Goal: Communication & Community: Answer question/provide support

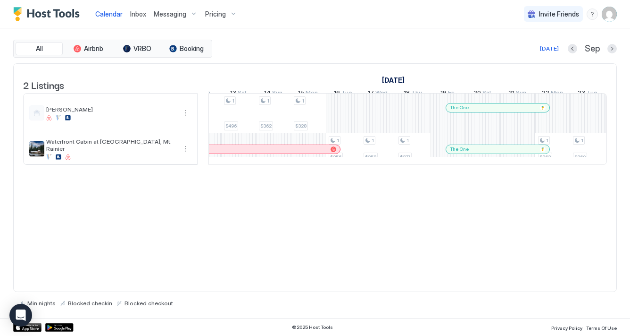
scroll to position [0, 919]
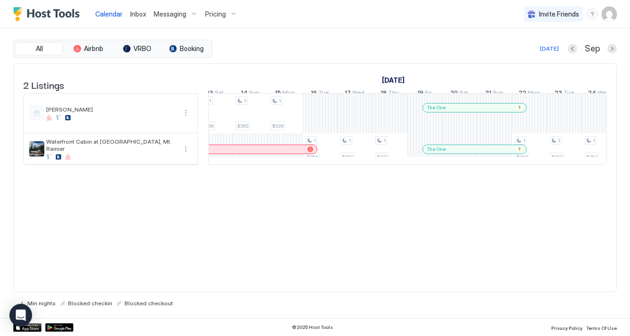
click at [316, 123] on div "1 $289 1 $268 1 $316 1 $342 1 $527 1 $500 1 $565 1 $527 1 $576 1 $305 1 $306 1 …" at bounding box center [180, 128] width 1781 height 71
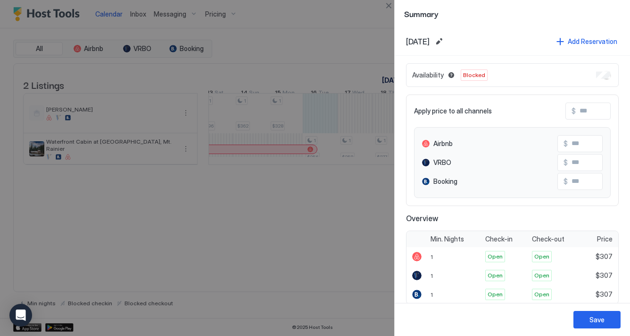
click at [332, 259] on div at bounding box center [315, 168] width 630 height 336
click at [392, 8] on button "Close" at bounding box center [388, 5] width 11 height 11
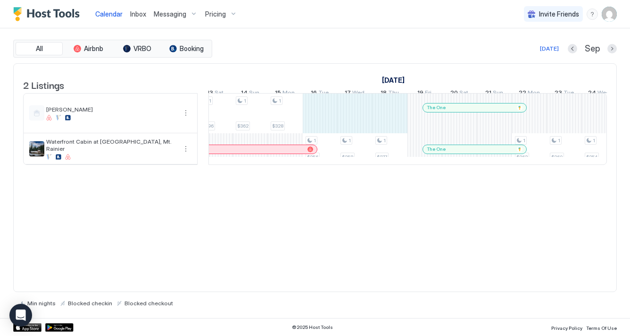
drag, startPoint x: 320, startPoint y: 115, endPoint x: 381, endPoint y: 120, distance: 61.1
click at [381, 120] on div "1 $289 1 $268 1 $316 1 $342 1 $527 1 $500 1 $565 1 $527 1 $576 1 $305 1 $306 1 …" at bounding box center [180, 128] width 1781 height 71
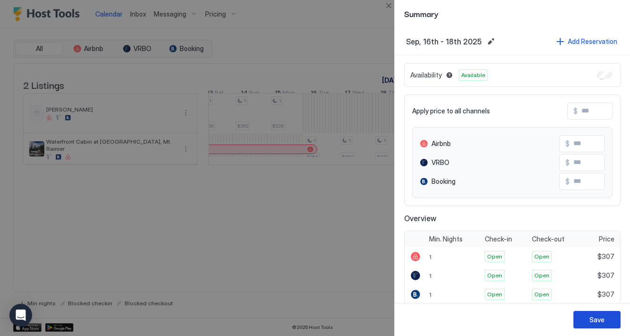
click at [609, 321] on button "Save" at bounding box center [597, 319] width 47 height 17
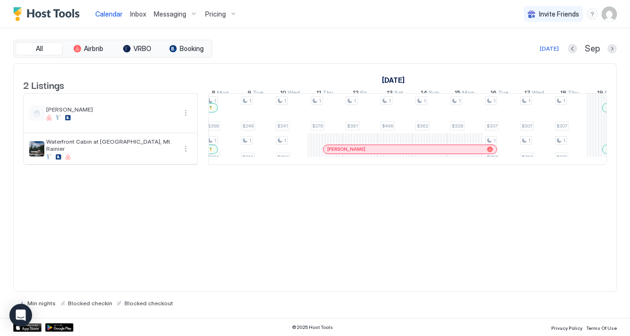
scroll to position [0, 739]
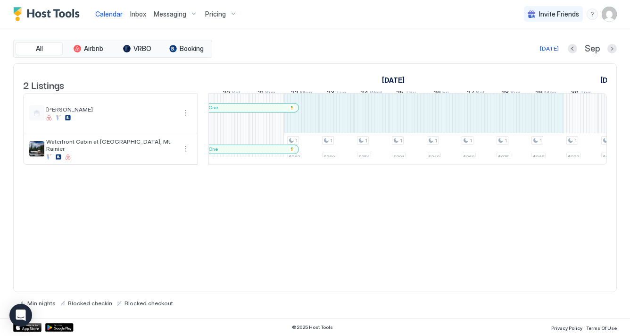
drag, startPoint x: 382, startPoint y: 114, endPoint x: 560, endPoint y: 117, distance: 177.9
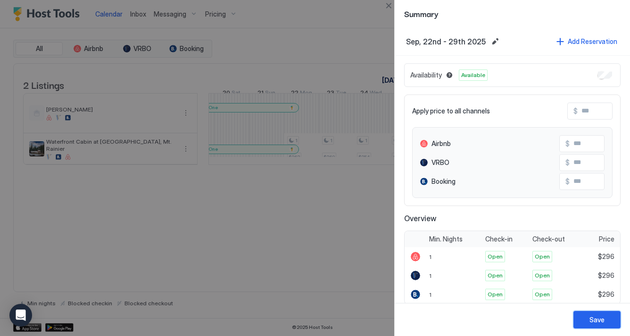
click at [592, 315] on div "Save" at bounding box center [597, 319] width 15 height 10
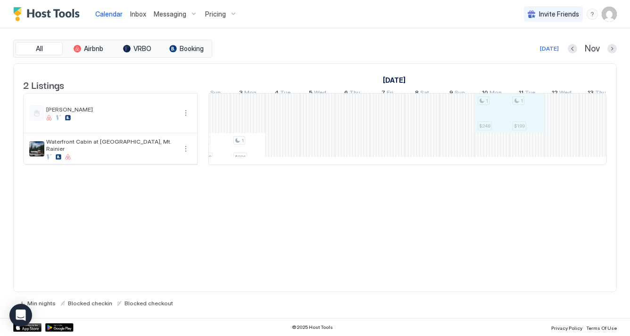
drag, startPoint x: 496, startPoint y: 124, endPoint x: 531, endPoint y: 124, distance: 34.9
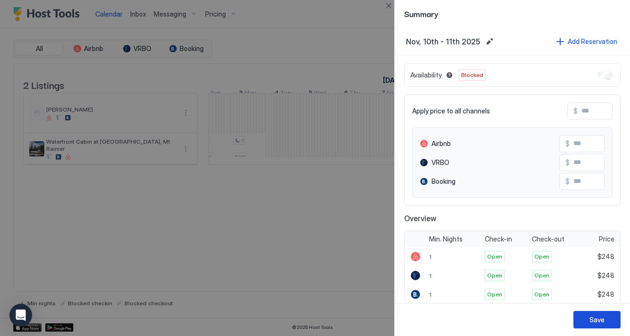
click at [593, 320] on div "Save" at bounding box center [597, 319] width 15 height 10
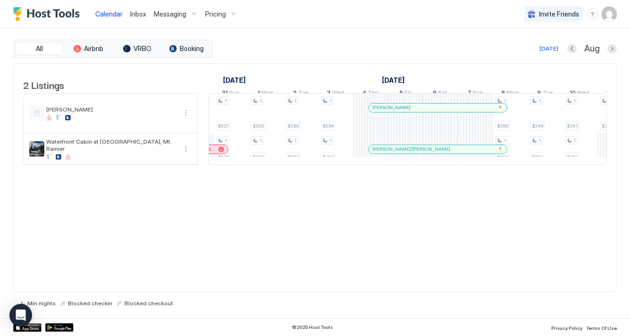
click at [433, 153] on div at bounding box center [433, 149] width 8 height 8
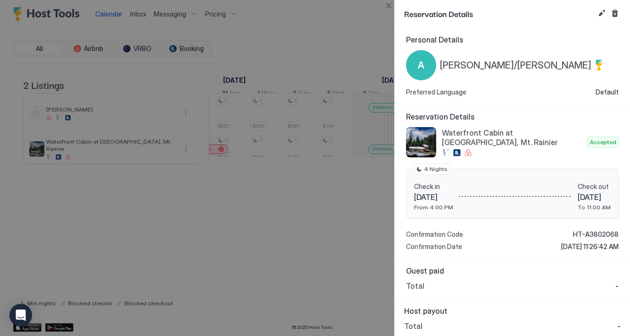
click at [298, 43] on div at bounding box center [315, 168] width 630 height 336
click at [389, 6] on button "Close" at bounding box center [388, 5] width 11 height 11
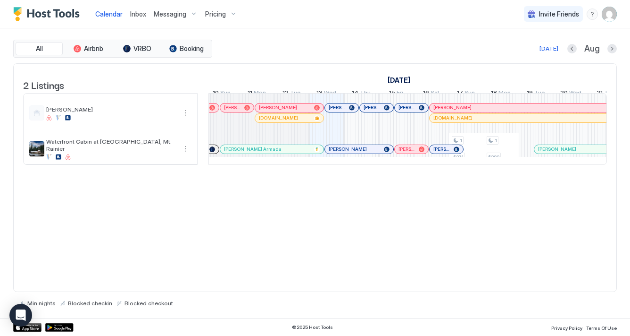
click at [164, 11] on span "Messaging" at bounding box center [170, 14] width 33 height 8
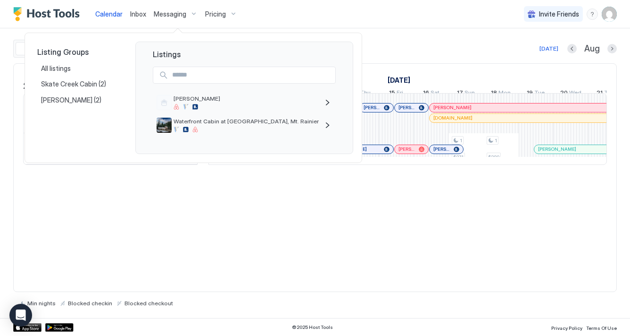
click at [136, 9] on div at bounding box center [315, 168] width 630 height 336
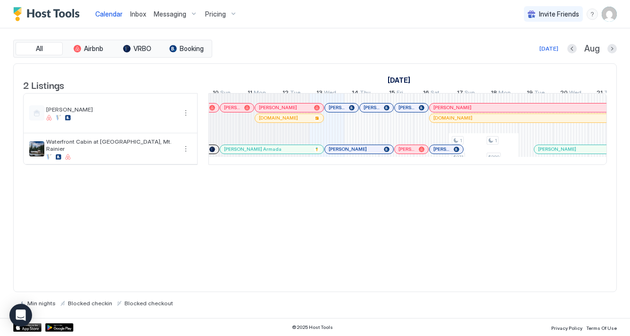
click at [136, 11] on span "Inbox" at bounding box center [138, 14] width 16 height 8
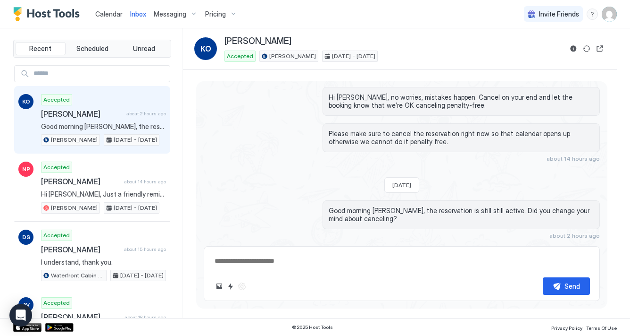
scroll to position [671, 0]
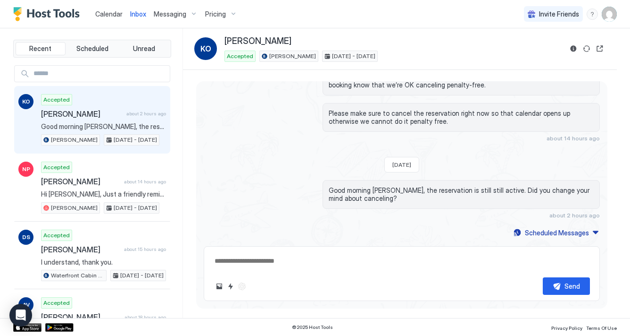
type textarea "*"
